Goal: Information Seeking & Learning: Learn about a topic

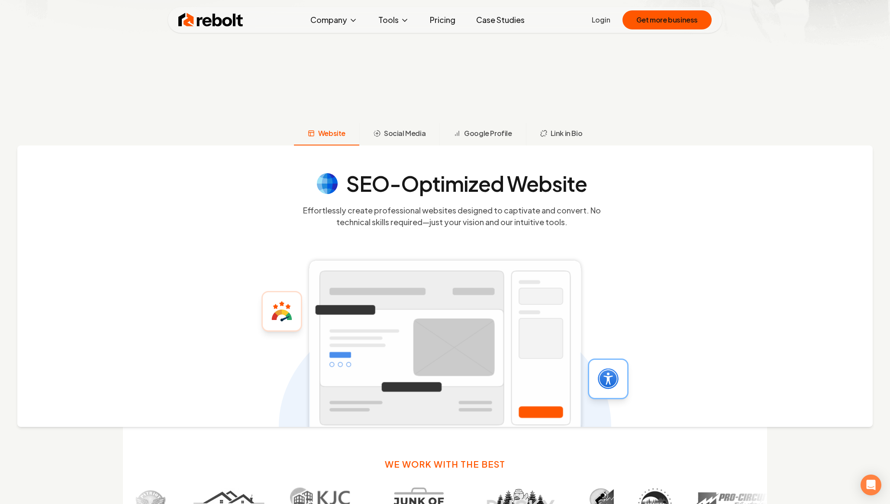
scroll to position [345, 0]
click at [421, 134] on span "Social Media" at bounding box center [405, 133] width 42 height 10
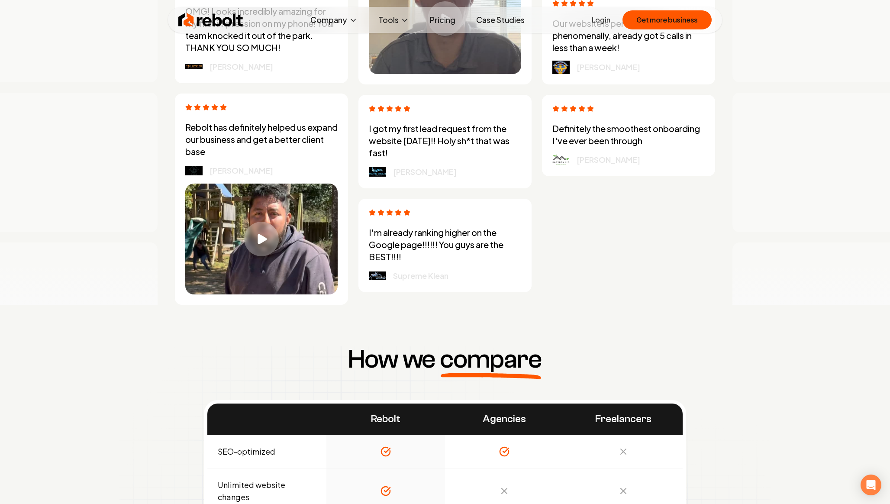
scroll to position [2769, 0]
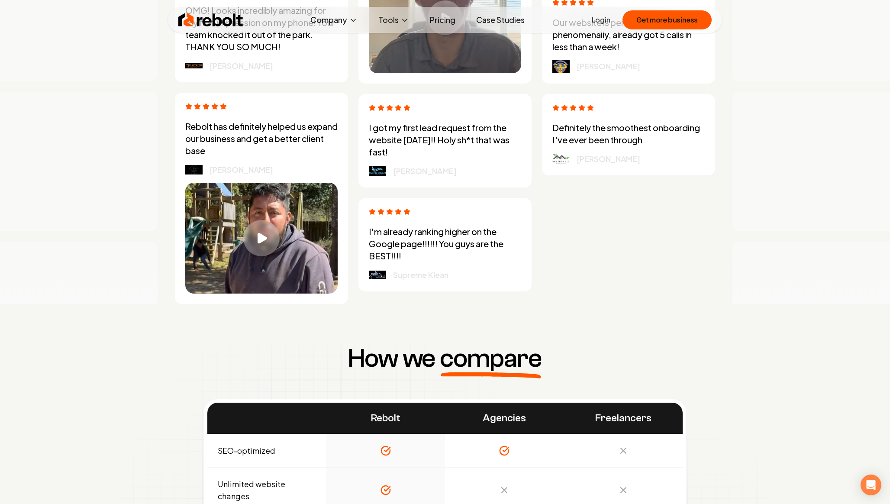
click at [261, 243] on icon "Play video" at bounding box center [263, 238] width 10 height 11
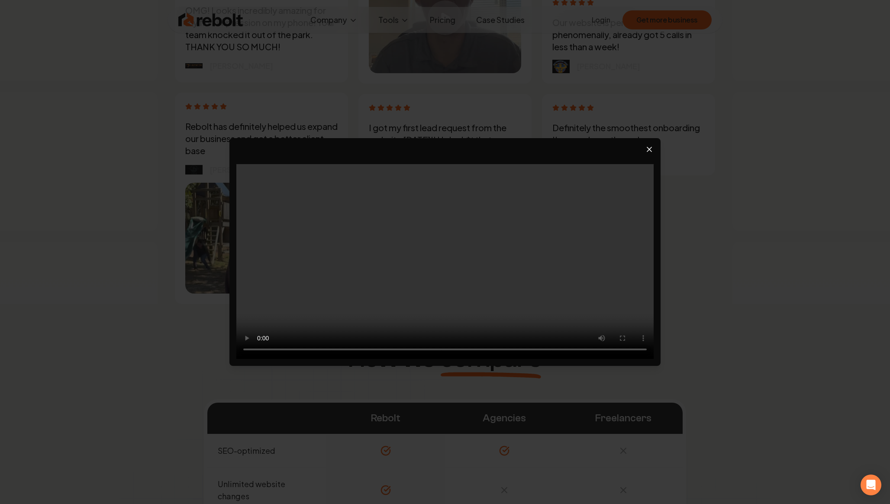
click at [650, 152] on icon "Close video player" at bounding box center [649, 149] width 9 height 9
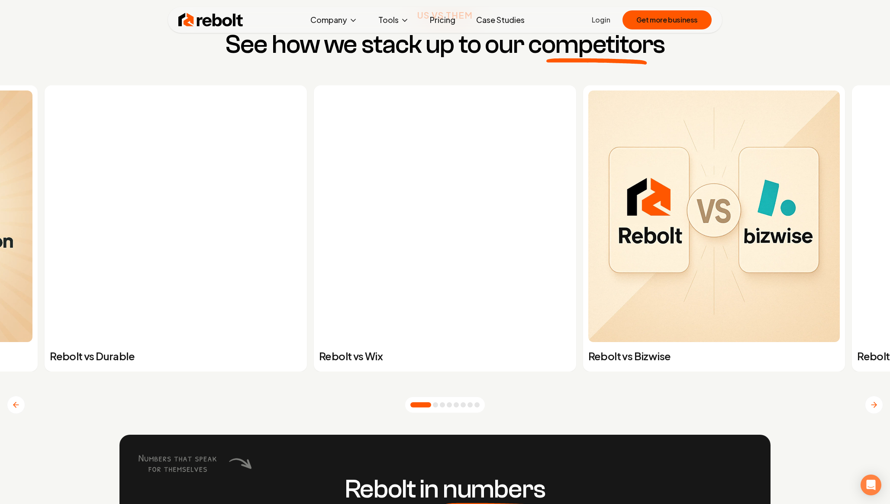
scroll to position [3457, 0]
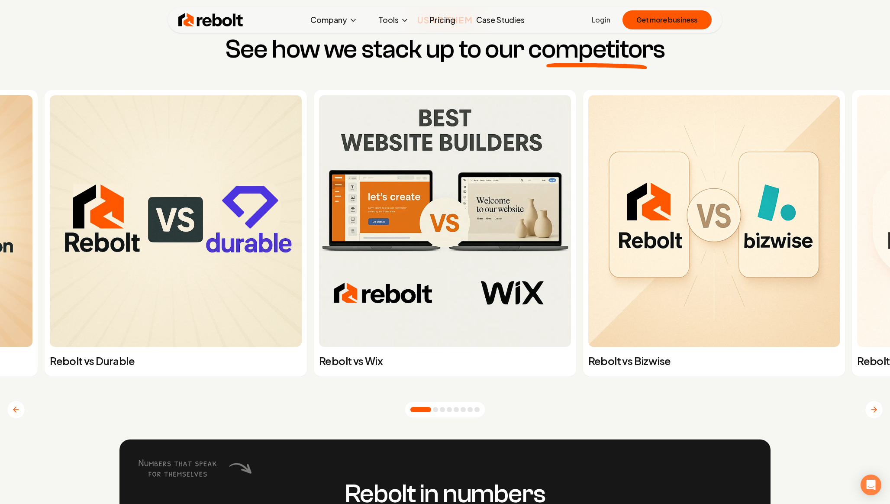
click at [874, 411] on icon "Next slide" at bounding box center [874, 409] width 9 height 9
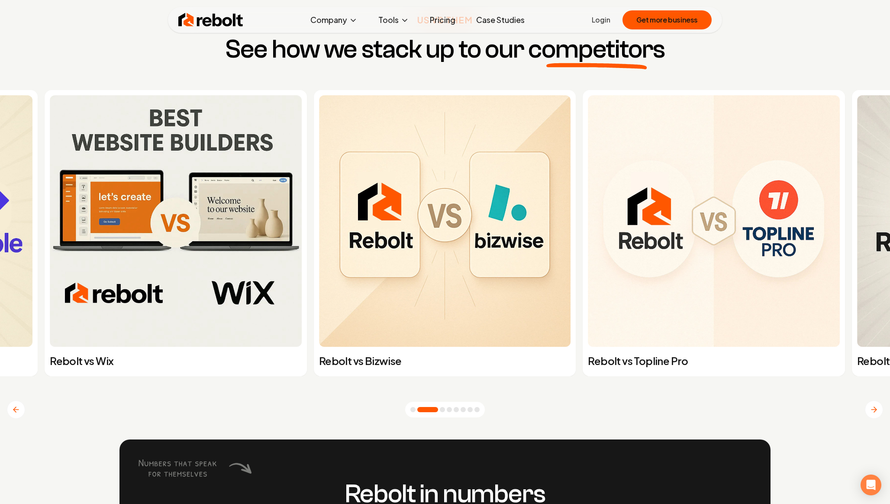
click at [874, 411] on icon "Next slide" at bounding box center [874, 409] width 9 height 9
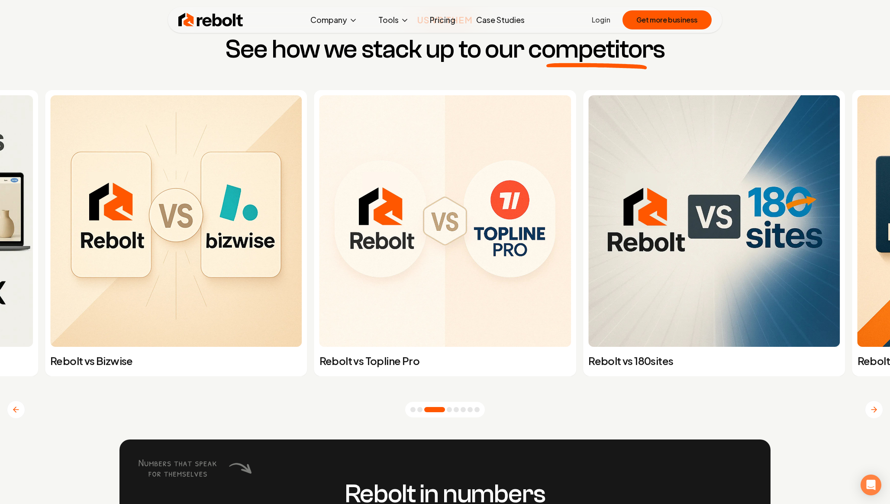
click at [874, 411] on icon "Next slide" at bounding box center [874, 409] width 9 height 9
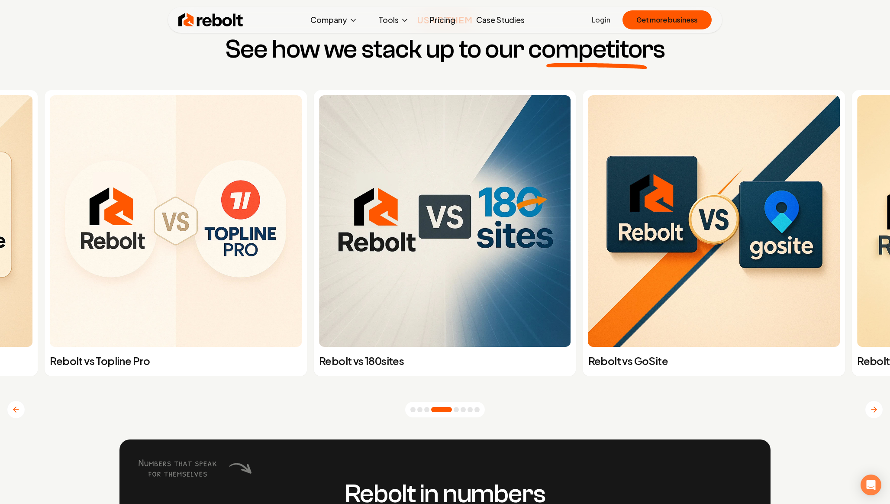
click at [874, 411] on icon "Next slide" at bounding box center [874, 409] width 9 height 9
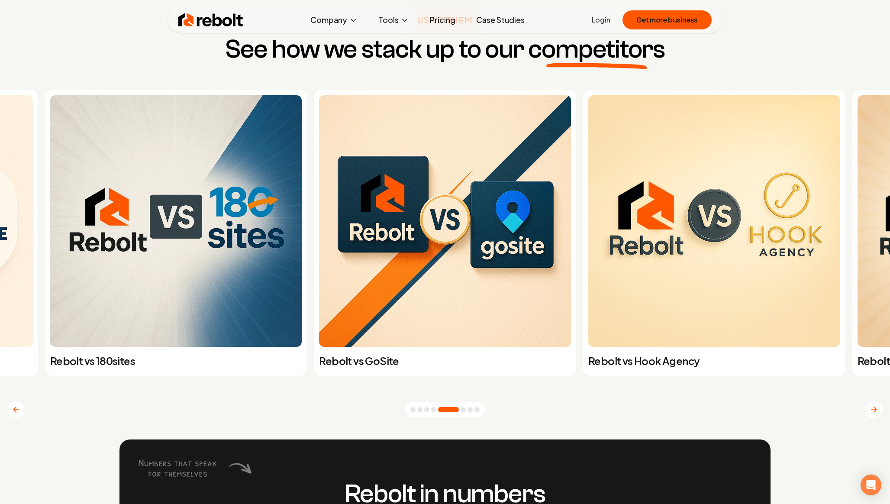
click at [874, 411] on icon "Next slide" at bounding box center [874, 409] width 9 height 9
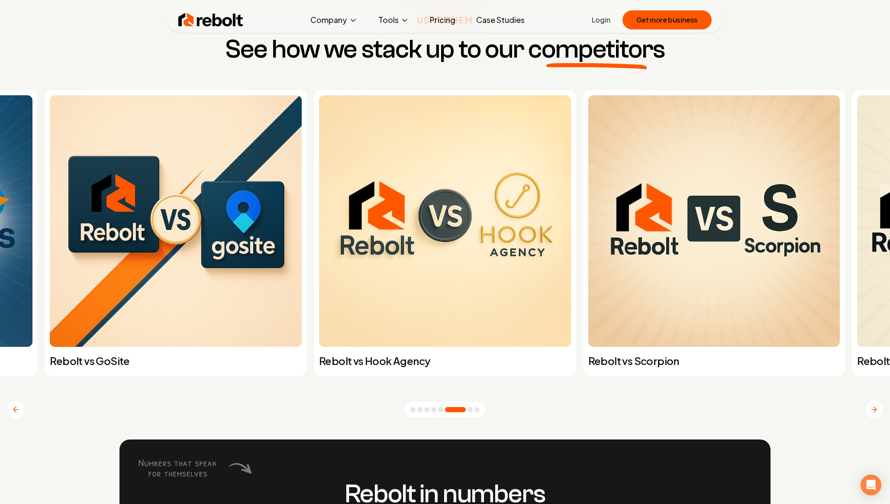
click at [874, 411] on icon "Next slide" at bounding box center [874, 409] width 9 height 9
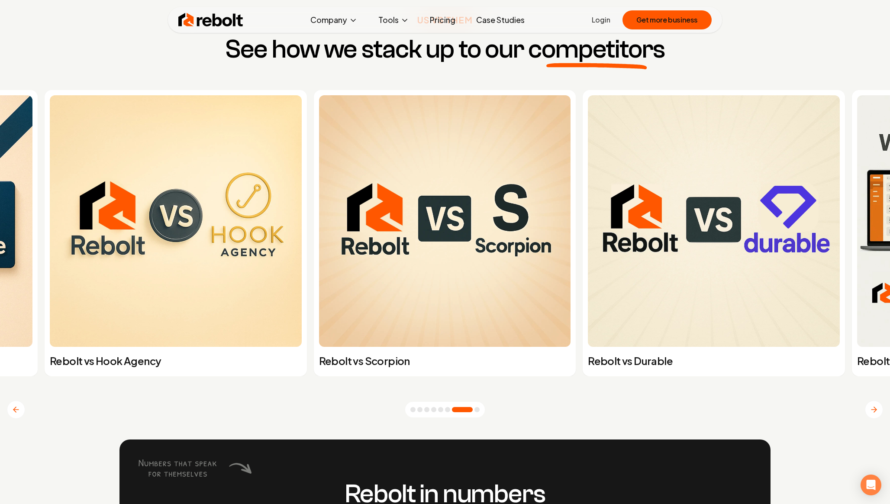
click at [874, 411] on icon "Next slide" at bounding box center [874, 409] width 9 height 9
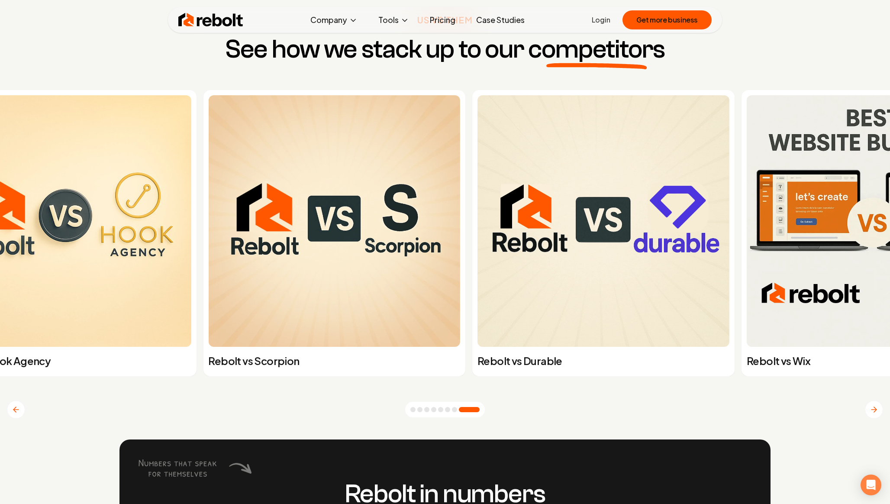
click at [874, 411] on icon "Next slide" at bounding box center [874, 409] width 9 height 9
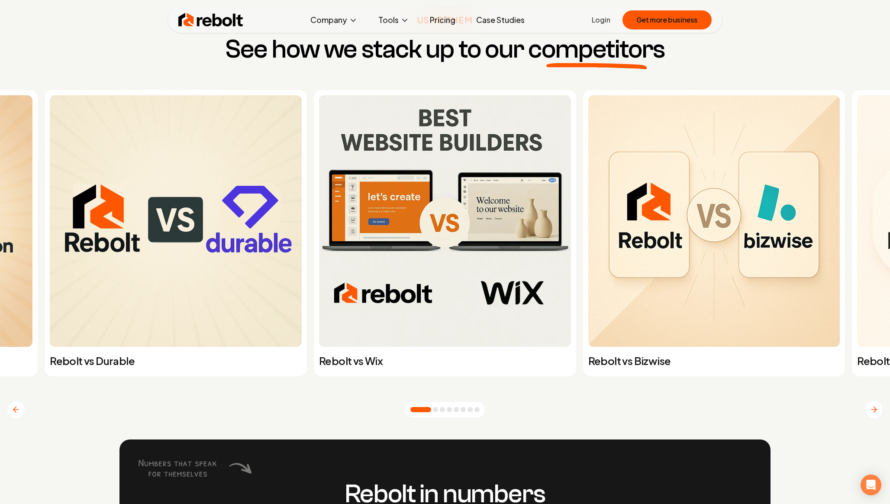
click at [446, 248] on img at bounding box center [445, 221] width 252 height 252
